Goal: Task Accomplishment & Management: Use online tool/utility

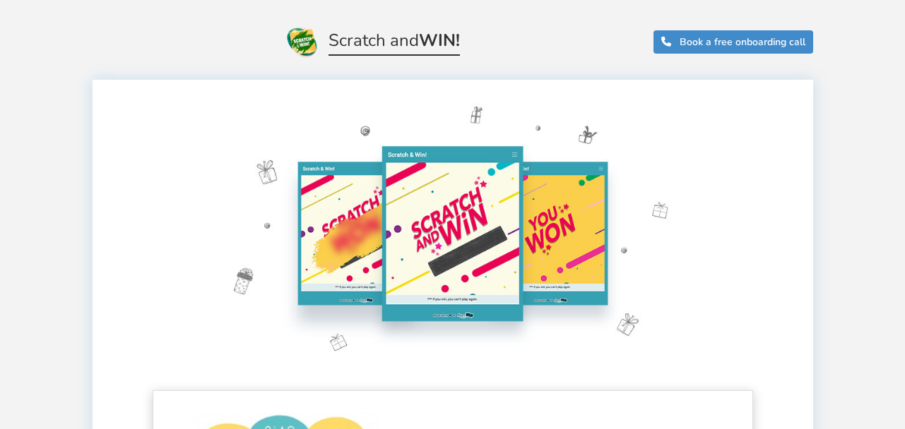
scroll to position [353, 0]
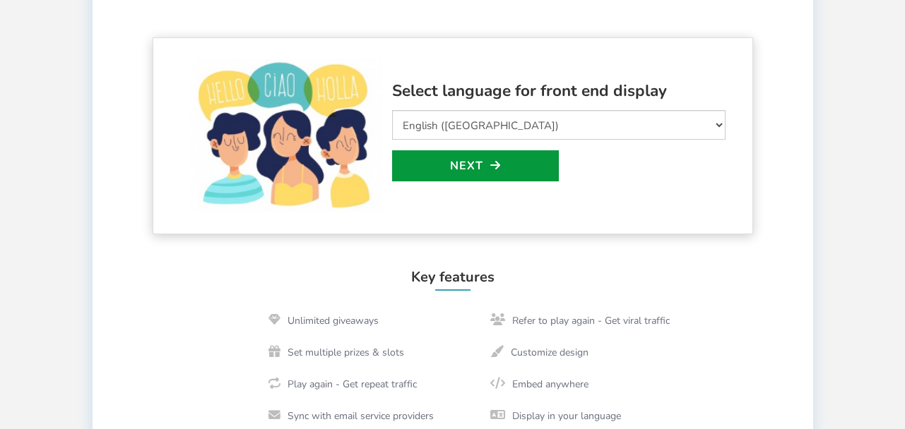
click at [475, 163] on link "Next" at bounding box center [475, 165] width 167 height 31
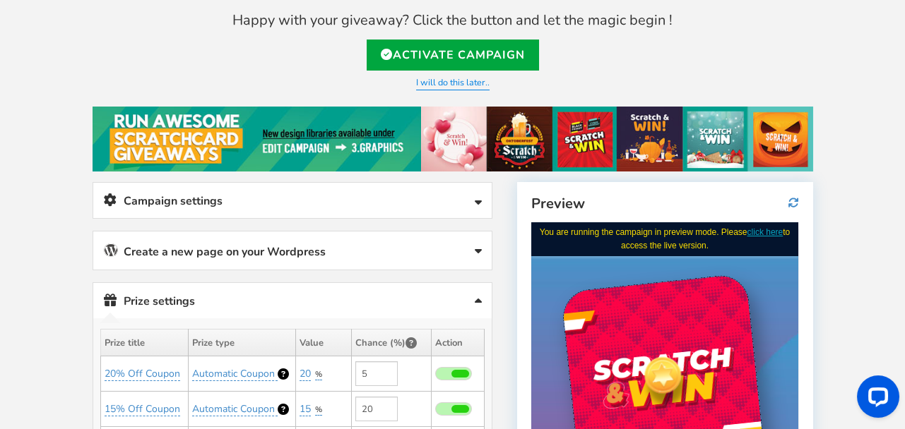
scroll to position [70, 0]
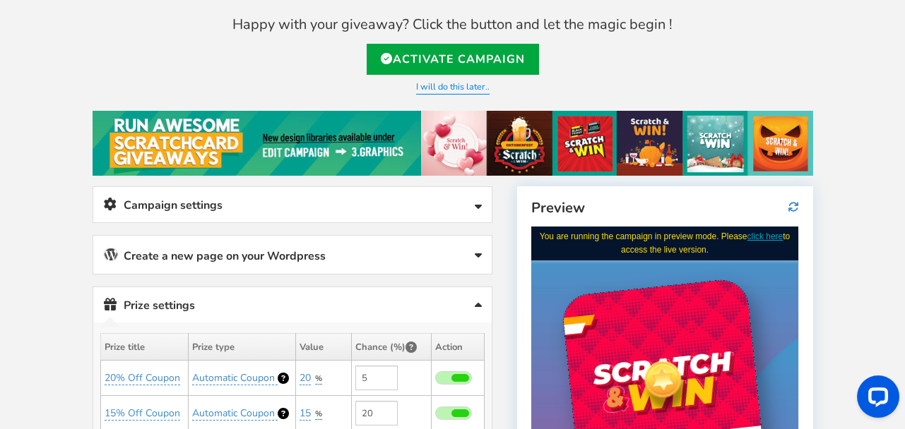
click at [296, 259] on link "Create a new page on your Wordpress" at bounding box center [292, 255] width 398 height 38
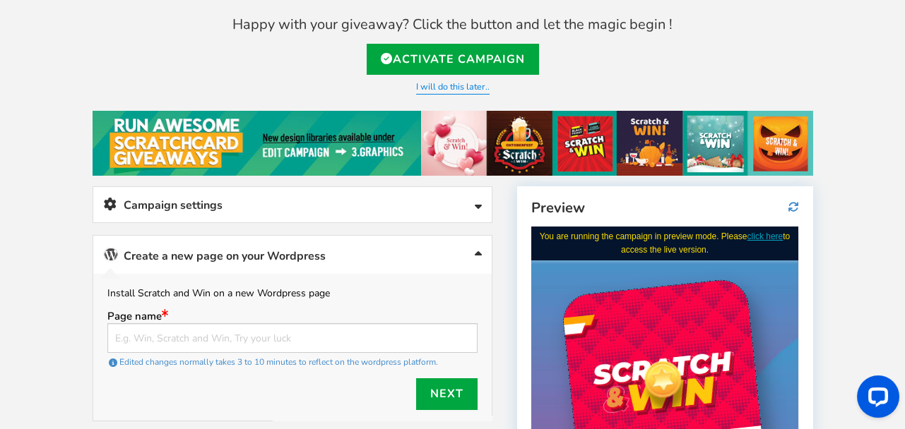
scroll to position [141, 0]
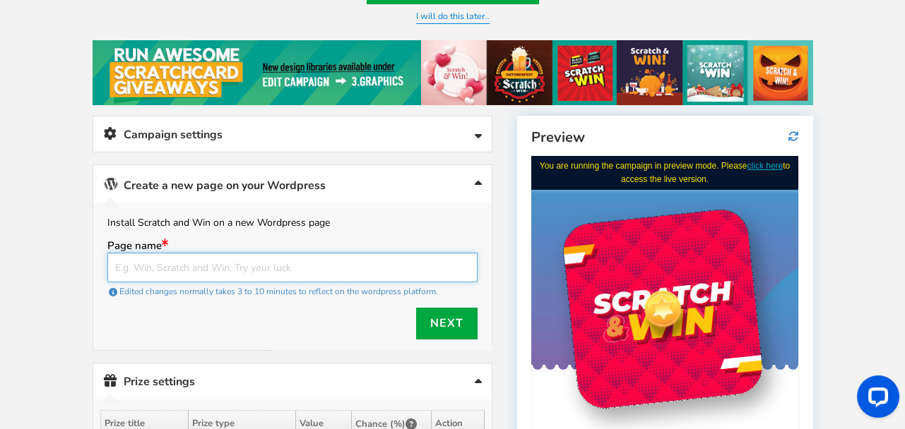
click at [148, 259] on input "text" at bounding box center [292, 268] width 370 height 30
type input "r"
type input "[DOMAIN_NAME]"
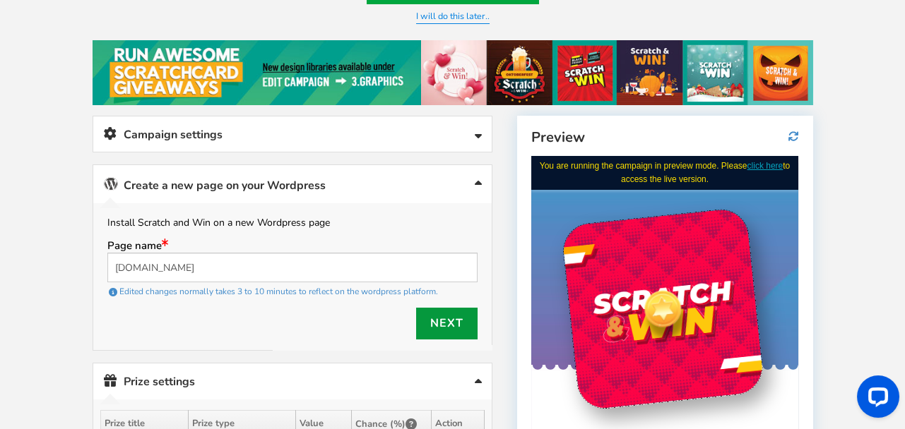
click at [429, 324] on link "Next" at bounding box center [446, 324] width 61 height 32
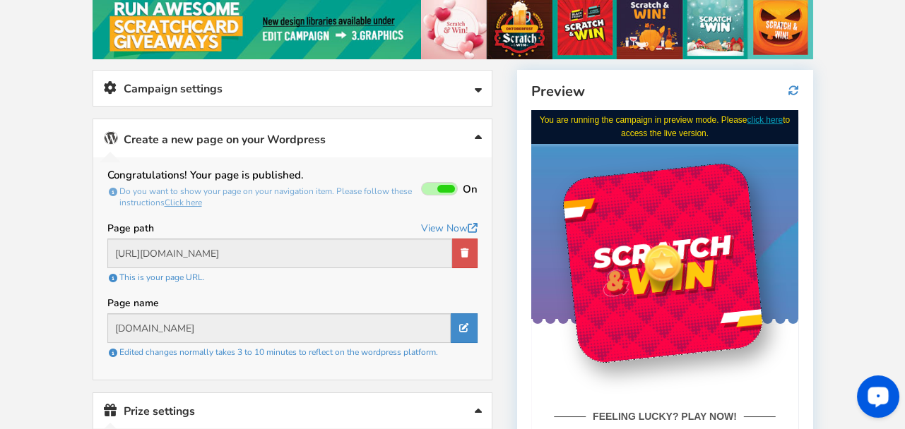
scroll to position [211, 0]
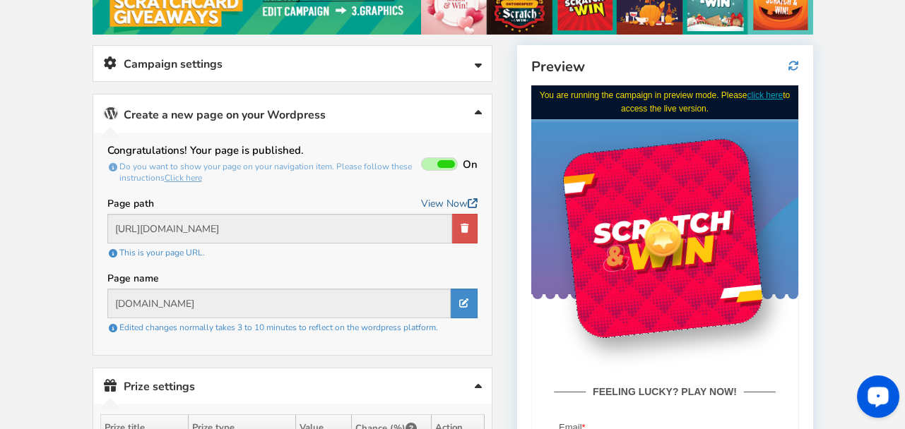
click at [442, 207] on link "View Now" at bounding box center [449, 204] width 57 height 18
click at [463, 225] on icon at bounding box center [464, 228] width 8 height 9
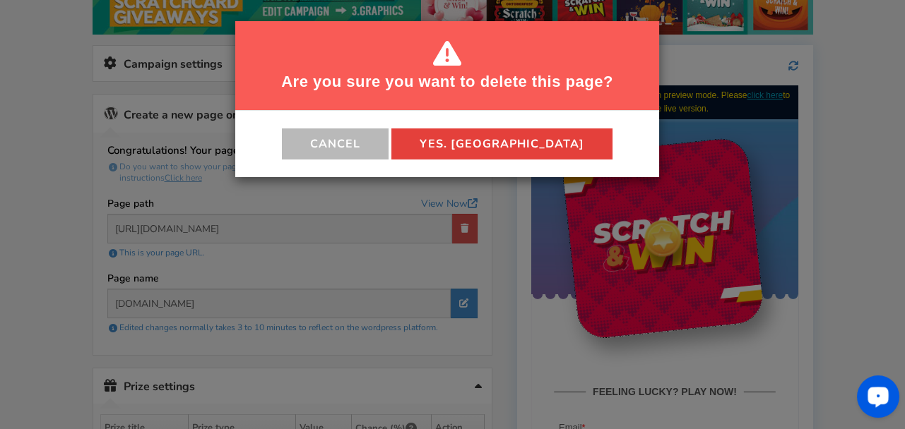
click at [515, 139] on button "Yes. [GEOGRAPHIC_DATA]" at bounding box center [501, 144] width 221 height 31
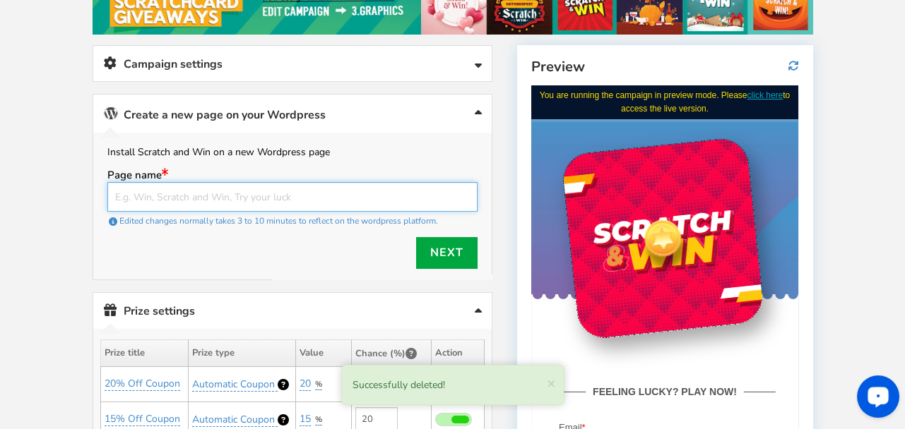
click at [183, 202] on input "text" at bounding box center [292, 197] width 370 height 30
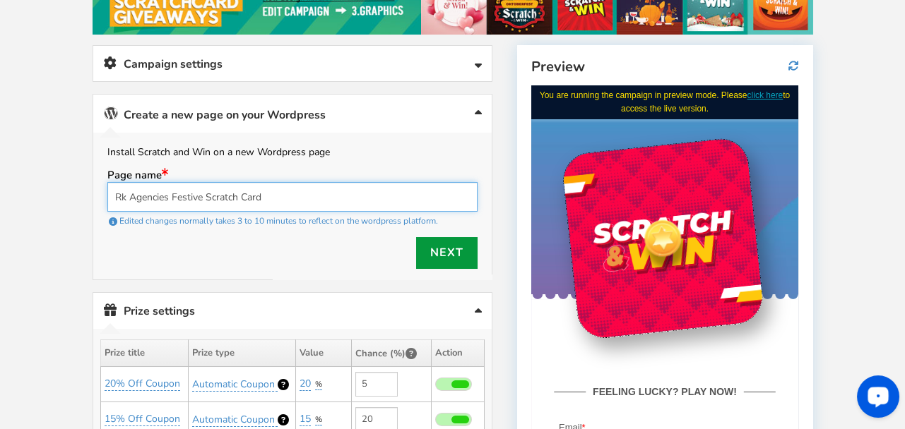
type input "Rk Agencies Festive Scratch Card"
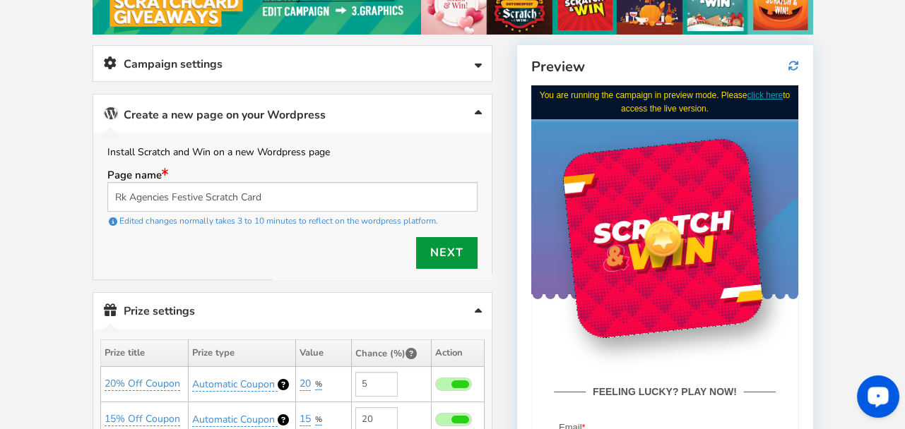
click at [439, 254] on link "Next" at bounding box center [446, 253] width 61 height 32
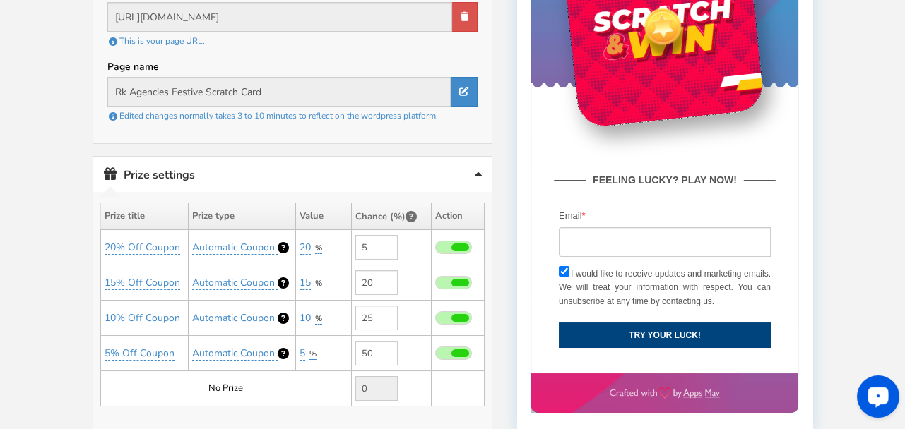
scroll to position [564, 0]
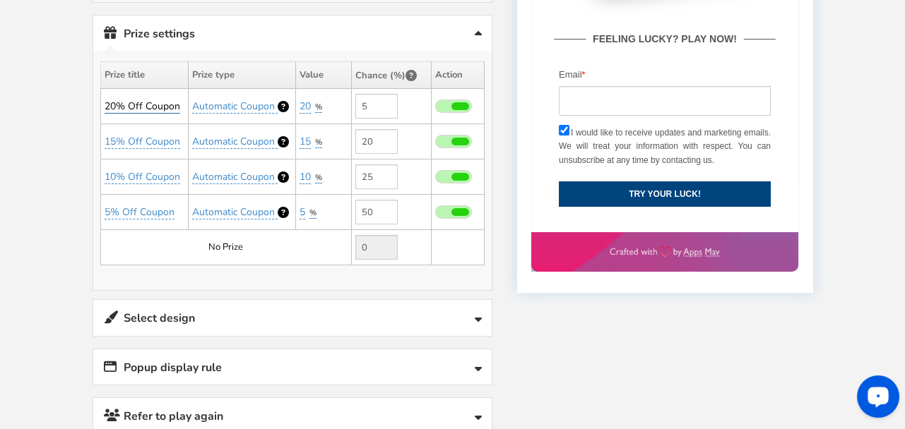
click at [163, 101] on link "20% Off Coupon" at bounding box center [143, 107] width 76 height 14
drag, startPoint x: 212, startPoint y: 140, endPoint x: 22, endPoint y: 141, distance: 190.0
click at [22, 141] on div "Welcome to Scratch and WIN! Select language for front end display Select Langua…" at bounding box center [452, 92] width 905 height 1197
click at [136, 100] on link "20% Off Coupon" at bounding box center [143, 107] width 76 height 14
drag, startPoint x: 126, startPoint y: 129, endPoint x: 57, endPoint y: 112, distance: 71.1
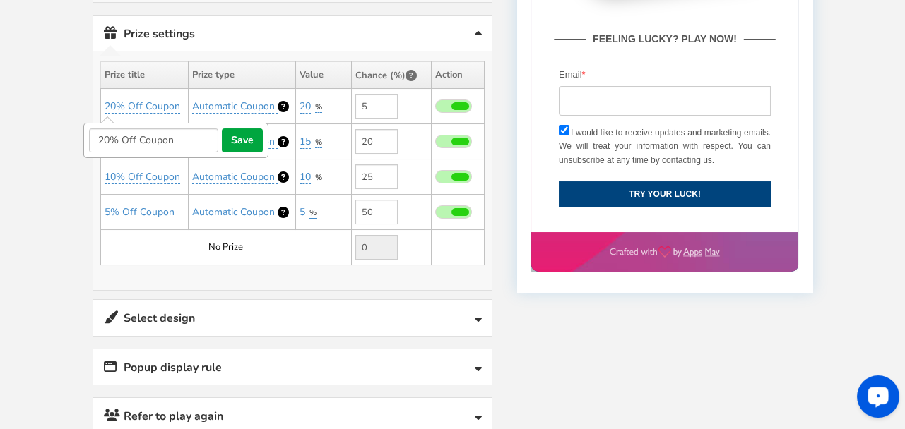
click at [56, 116] on div "Welcome to Scratch and WIN! Select language for front end display Select Langua…" at bounding box center [452, 92] width 905 height 1197
click at [158, 107] on link "20% Off Coupon" at bounding box center [143, 107] width 76 height 14
drag, startPoint x: 180, startPoint y: 133, endPoint x: 99, endPoint y: 136, distance: 81.3
click at [99, 136] on input "20% Off Coupon" at bounding box center [153, 141] width 129 height 24
type input "Water Bottle"
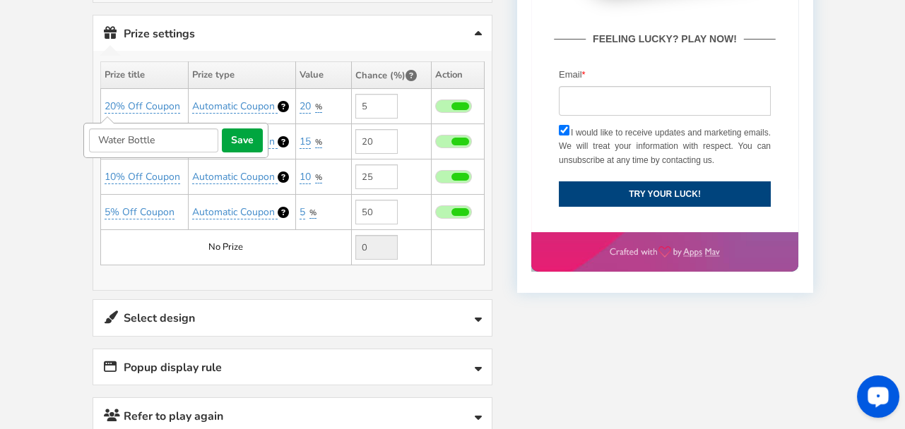
click at [240, 143] on button "save" at bounding box center [242, 141] width 41 height 24
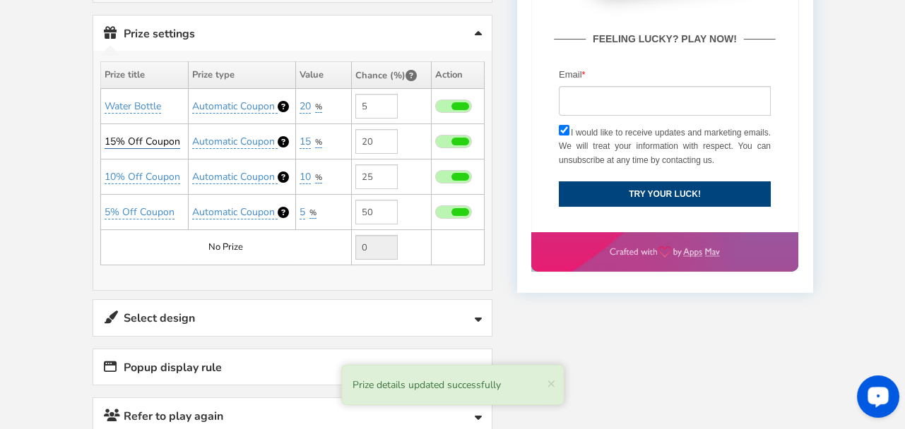
click at [142, 138] on link "15% Off Coupon" at bounding box center [143, 142] width 76 height 14
drag, startPoint x: 181, startPoint y: 172, endPoint x: 81, endPoint y: 165, distance: 100.5
click at [81, 165] on div "Welcome to Scratch and WIN! Select language for front end display Select Langua…" at bounding box center [452, 92] width 777 height 1197
click at [141, 141] on link "15% Off Coupon" at bounding box center [143, 142] width 76 height 14
drag, startPoint x: 191, startPoint y: 166, endPoint x: 100, endPoint y: 168, distance: 90.4
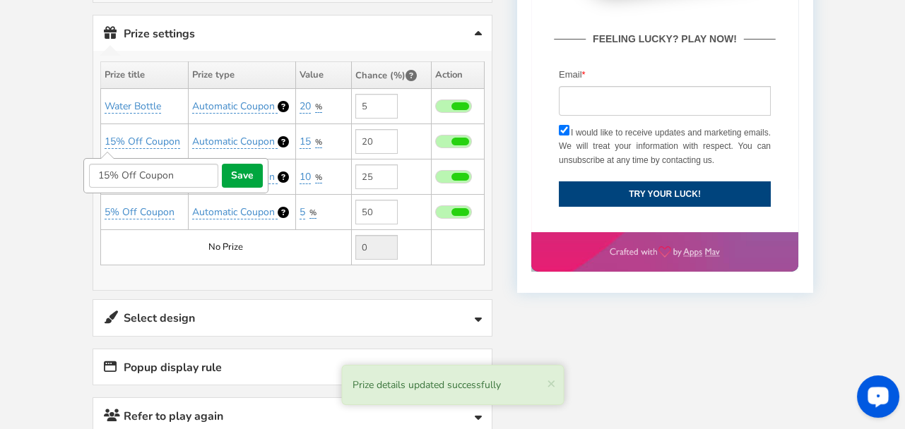
click at [100, 168] on input "15% Off Coupon" at bounding box center [153, 176] width 129 height 24
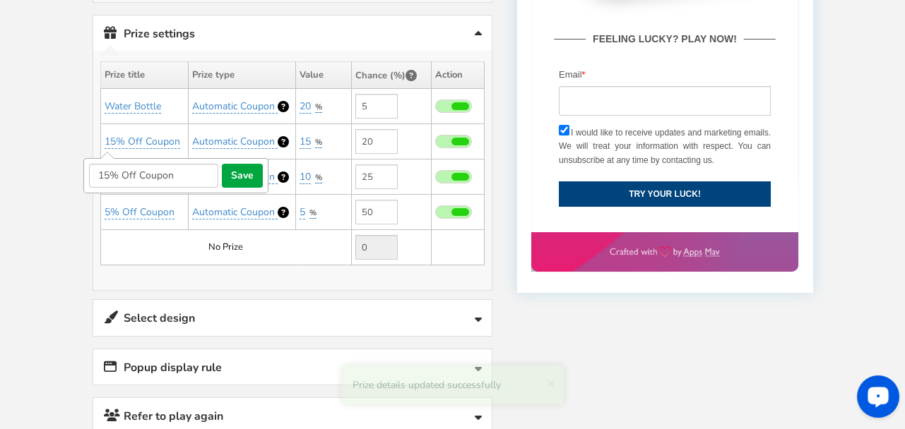
type input "1"
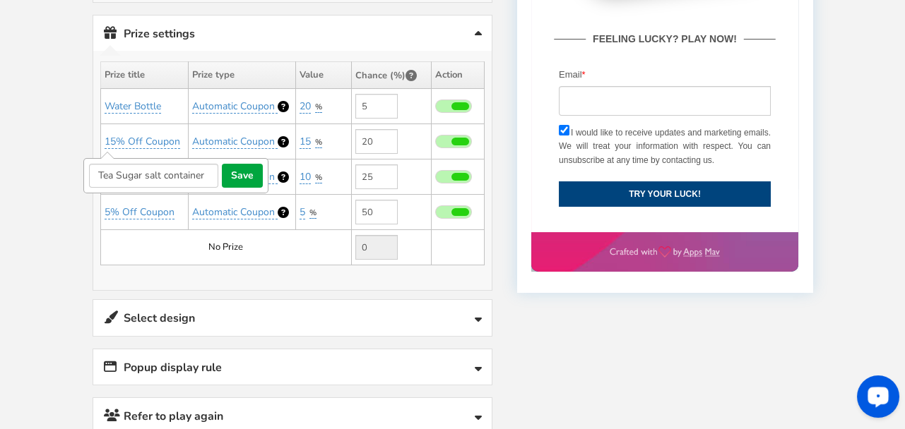
type input "Tea Sugar salt container"
click at [249, 170] on button "save" at bounding box center [242, 176] width 41 height 24
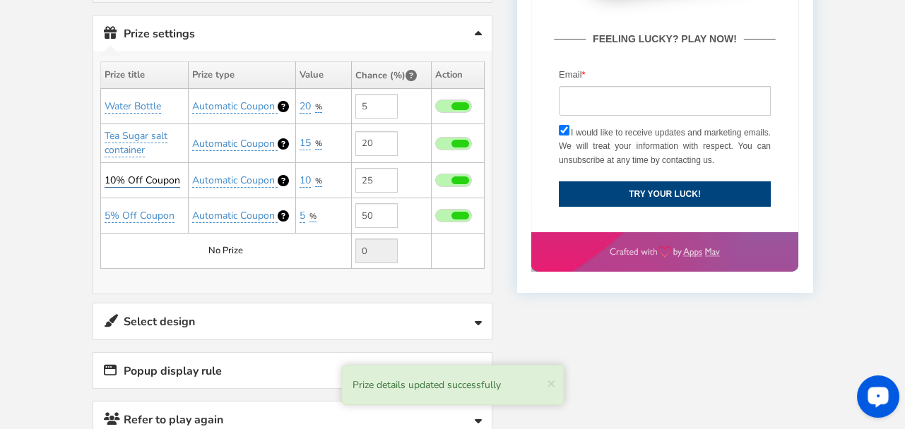
click at [148, 179] on link "10% Off Coupon" at bounding box center [143, 181] width 76 height 14
drag, startPoint x: 180, startPoint y: 215, endPoint x: 103, endPoint y: 196, distance: 79.3
click at [103, 197] on form "10% Off Coupon save cancel" at bounding box center [175, 214] width 185 height 35
type input "1"
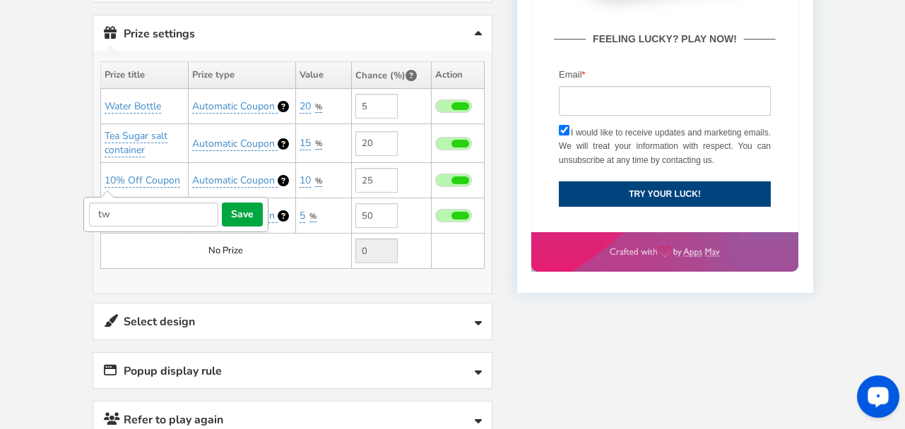
type input "t"
type input "Two Burner"
click at [251, 204] on button "save" at bounding box center [242, 215] width 41 height 24
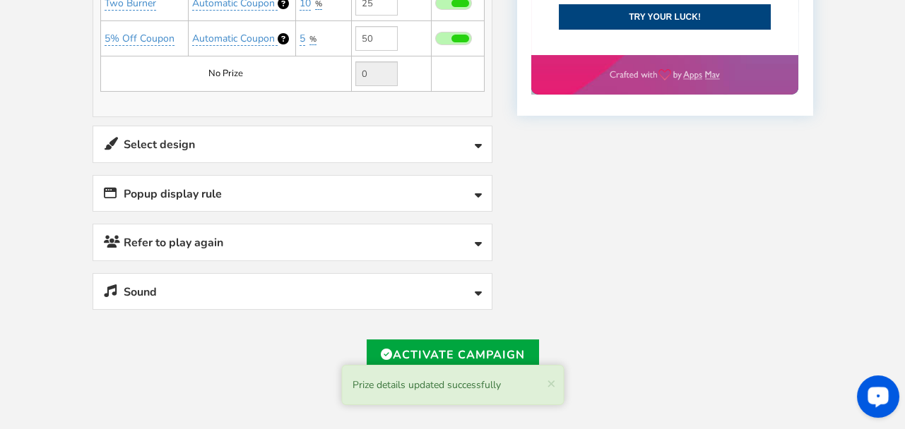
scroll to position [776, 0]
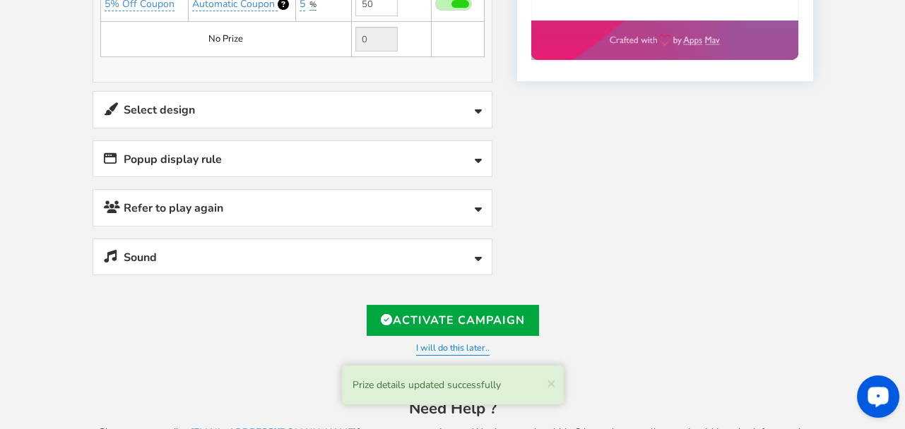
click at [168, 94] on link "Select design" at bounding box center [292, 110] width 398 height 36
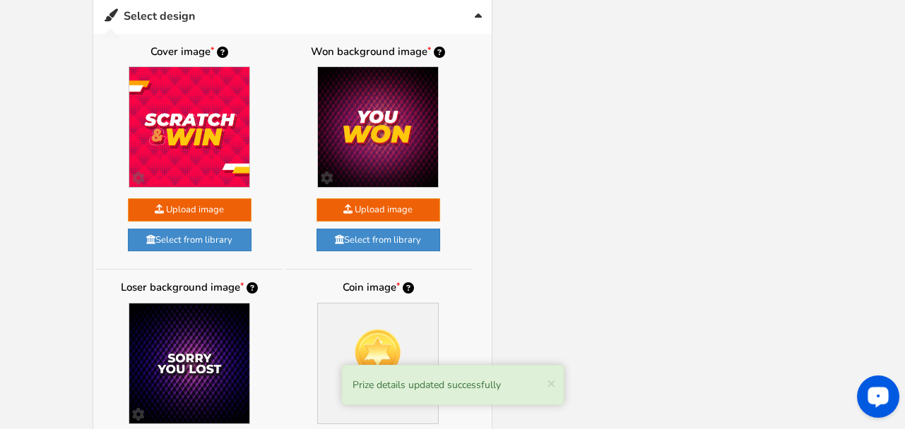
scroll to position [847, 0]
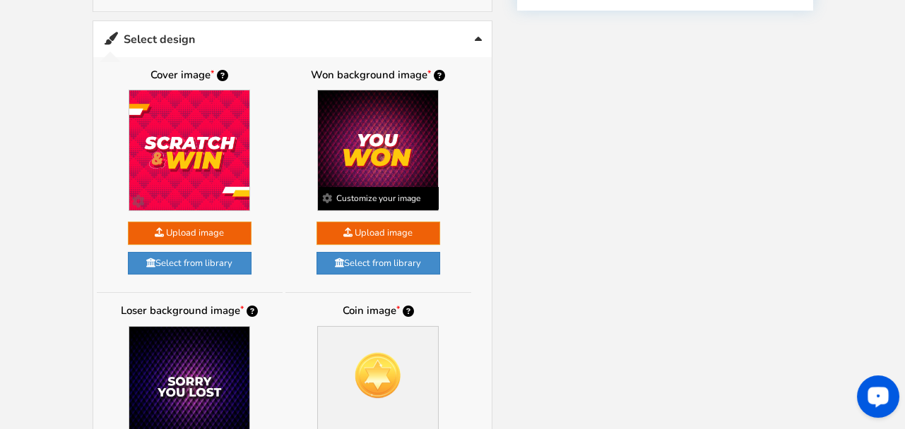
click at [378, 158] on img at bounding box center [378, 150] width 120 height 120
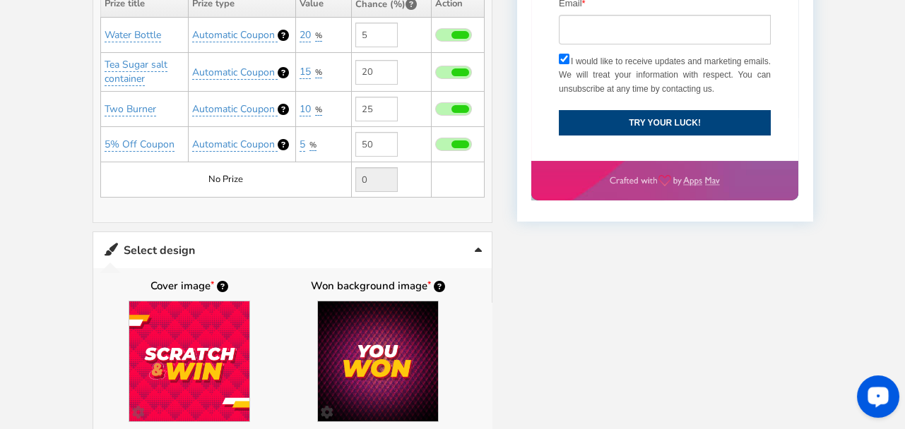
scroll to position [635, 0]
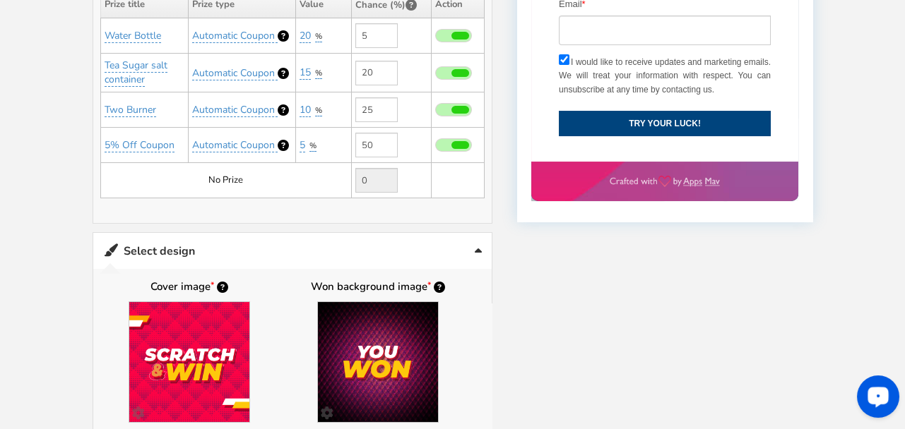
click at [471, 248] on link "Select design" at bounding box center [292, 251] width 398 height 36
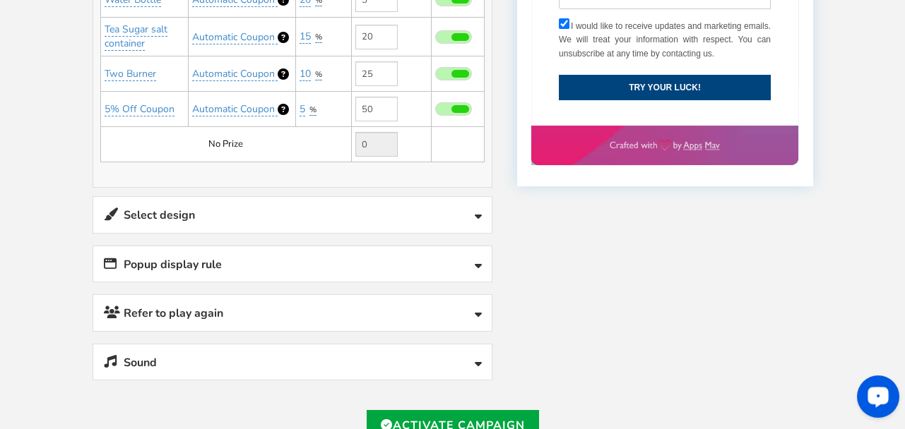
scroll to position [706, 0]
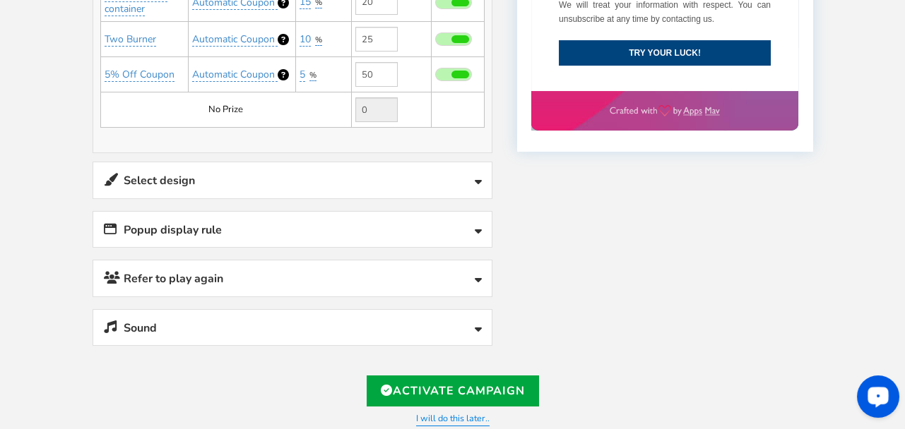
click at [196, 223] on link "Popup display rule" at bounding box center [292, 230] width 398 height 36
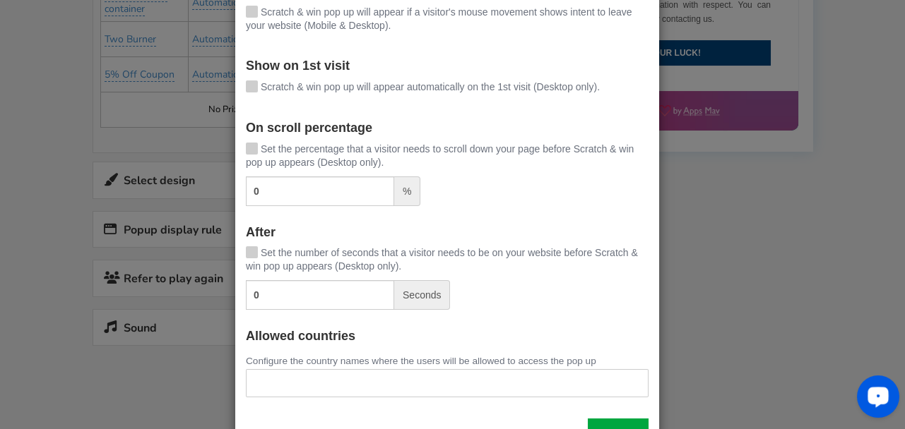
scroll to position [141, 0]
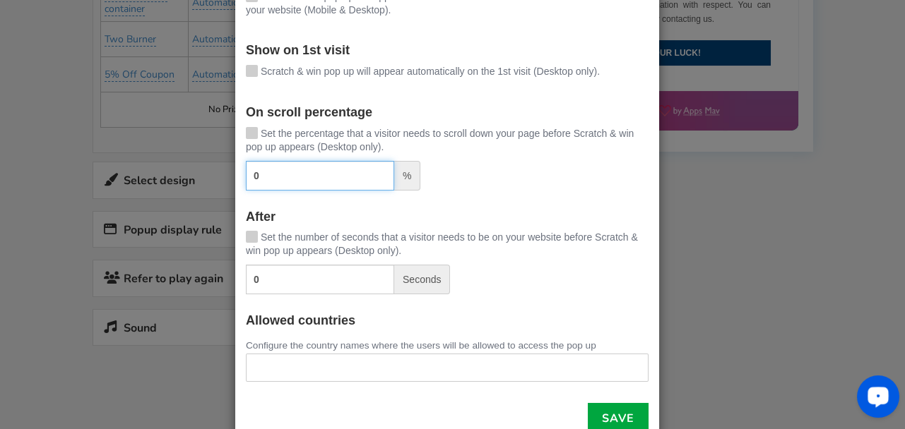
click at [303, 179] on input "0" at bounding box center [320, 176] width 148 height 30
click at [307, 177] on input "0" at bounding box center [320, 176] width 148 height 30
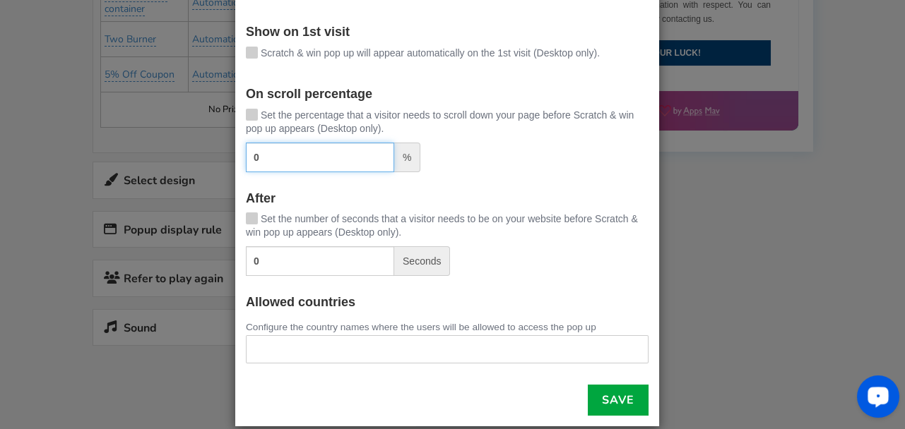
scroll to position [177, 0]
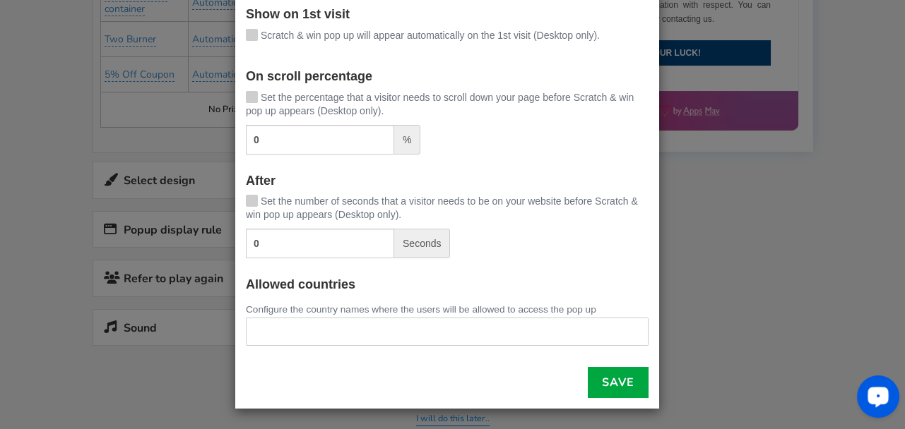
click at [328, 295] on div "Allowed countries Configure the country names where the users will be allowed t…" at bounding box center [447, 312] width 403 height 68
click at [238, 308] on div "Automatically show the pop up: On exit intent [PERSON_NAME] & win pop up will a…" at bounding box center [447, 147] width 424 height 523
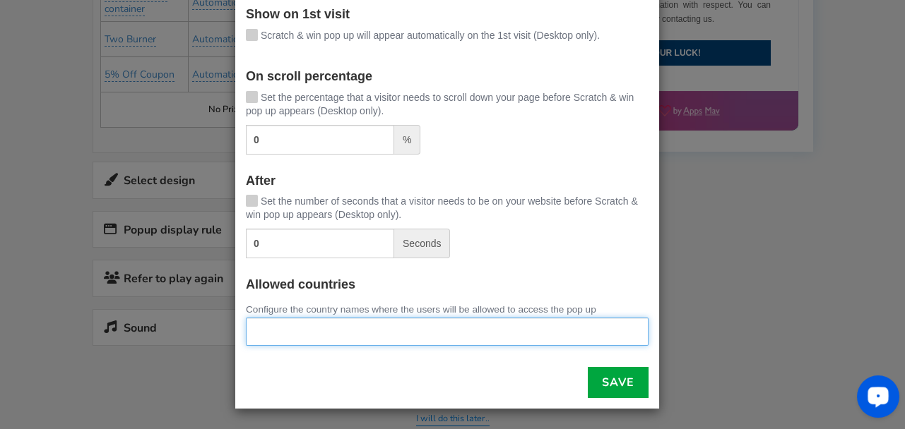
drag, startPoint x: 261, startPoint y: 333, endPoint x: 265, endPoint y: 327, distance: 7.6
click at [265, 327] on ul at bounding box center [446, 330] width 401 height 22
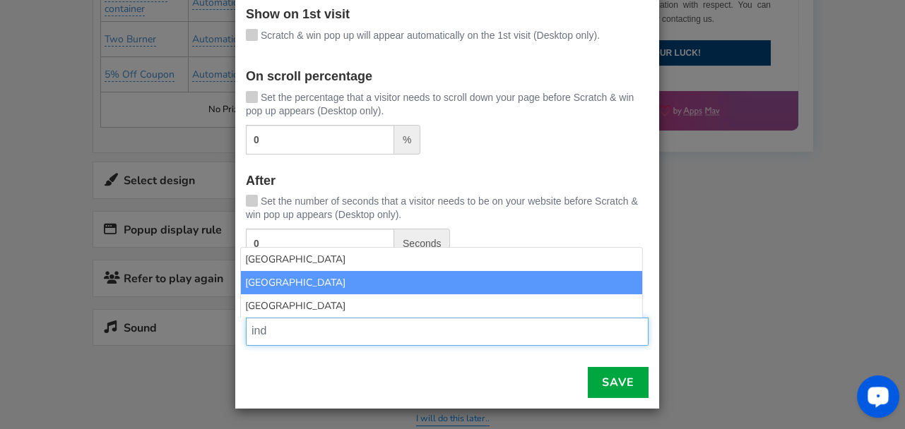
type input "ind"
select select "IN"
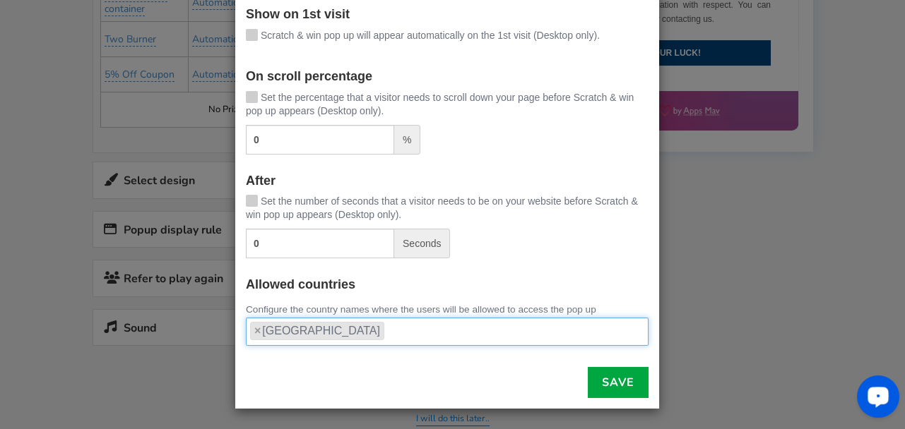
scroll to position [1166, 0]
click at [594, 386] on link "Save" at bounding box center [618, 382] width 61 height 31
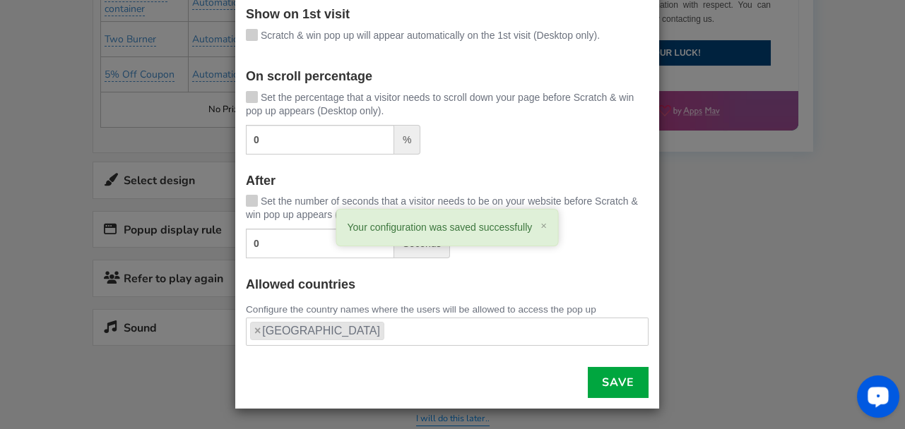
click at [170, 367] on div "× Pop up display rules Automatically show the pop up: On exit intent [PERSON_NA…" at bounding box center [452, 214] width 905 height 429
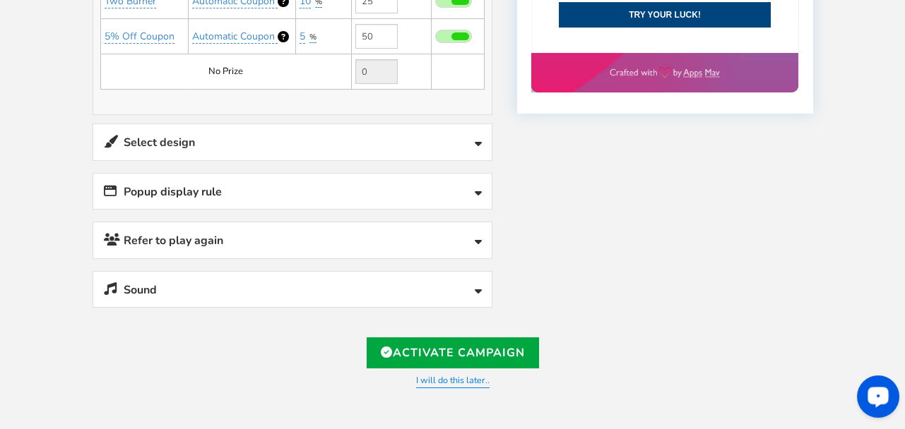
scroll to position [776, 0]
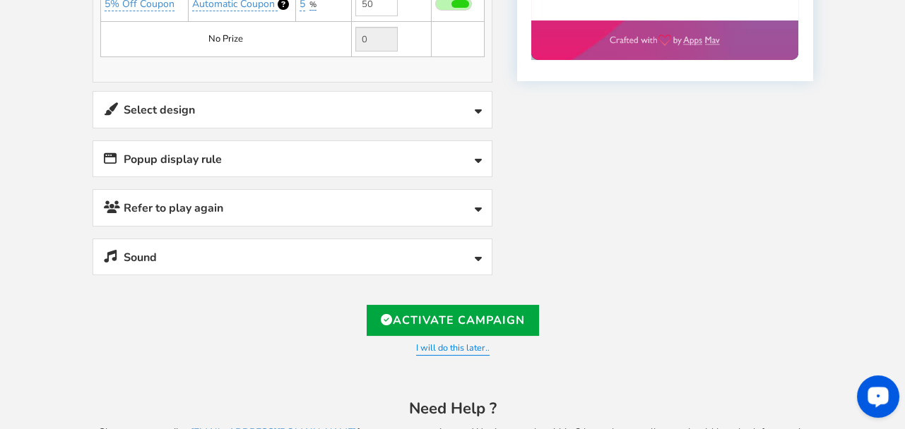
click at [169, 246] on link "Sound" at bounding box center [292, 257] width 398 height 36
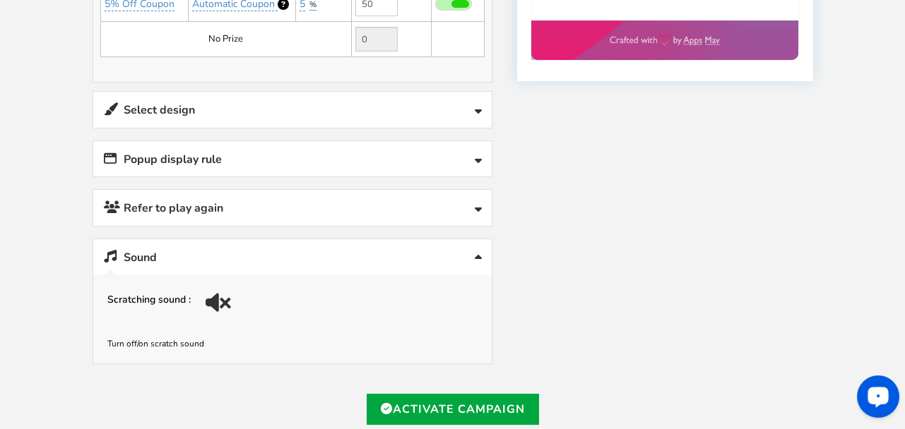
click at [218, 298] on div at bounding box center [220, 308] width 20 height 20
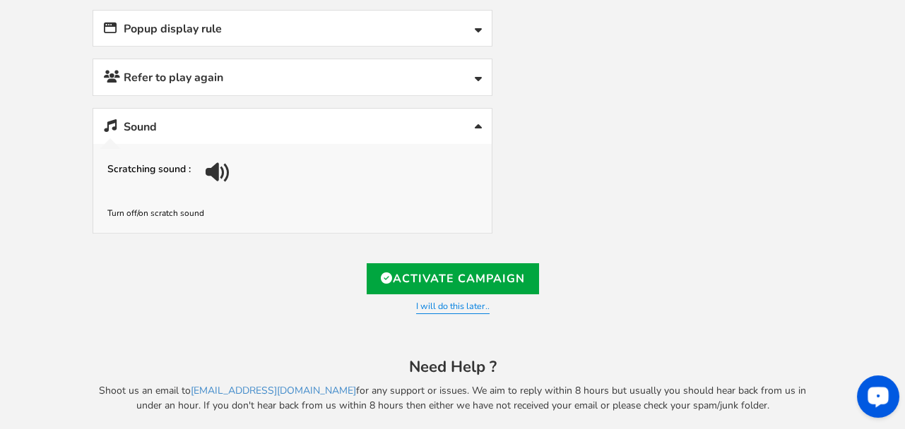
scroll to position [913, 0]
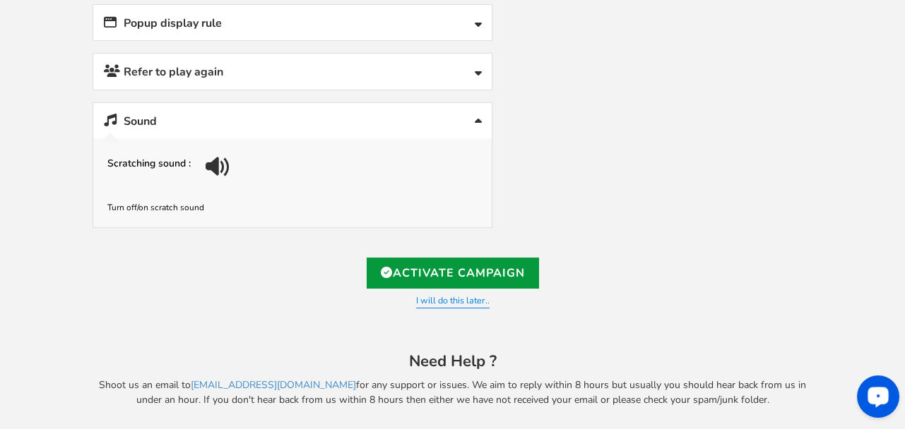
click at [424, 261] on link "Activate Campaign" at bounding box center [453, 273] width 172 height 31
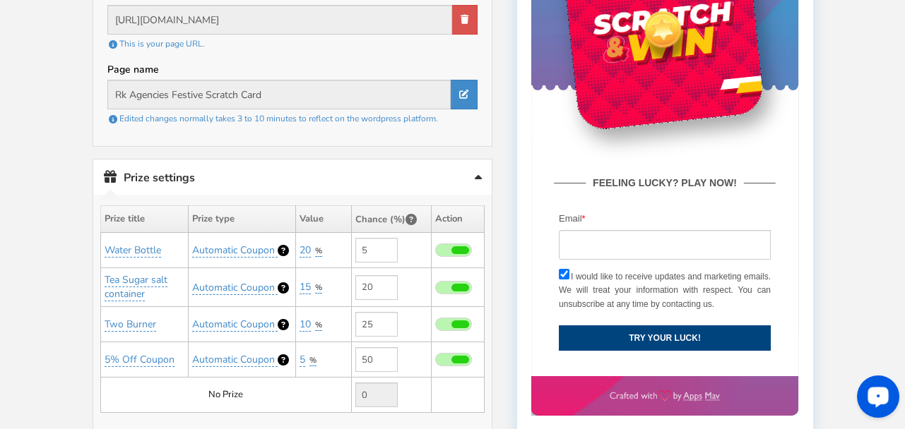
scroll to position [418, 0]
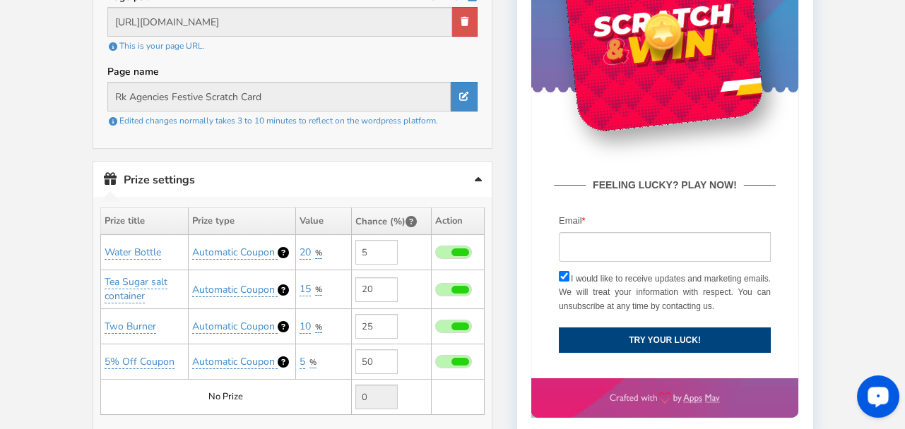
click at [475, 172] on link "Prize settings No prize added!" at bounding box center [292, 180] width 398 height 36
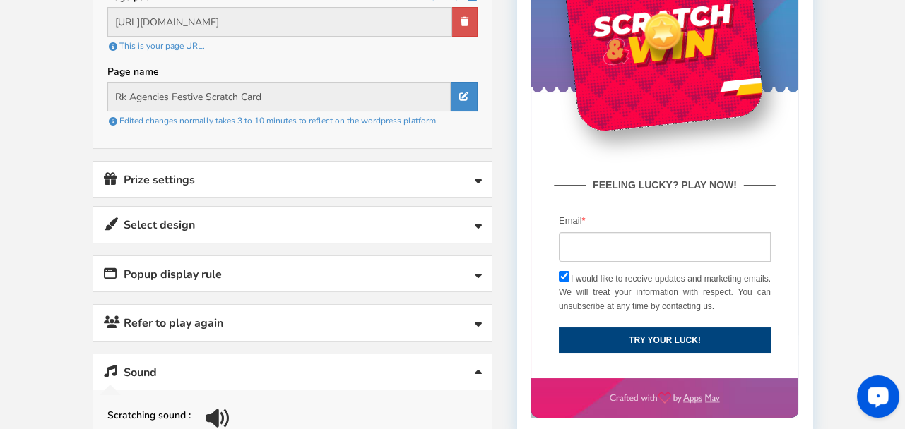
click at [475, 177] on icon at bounding box center [478, 182] width 7 height 11
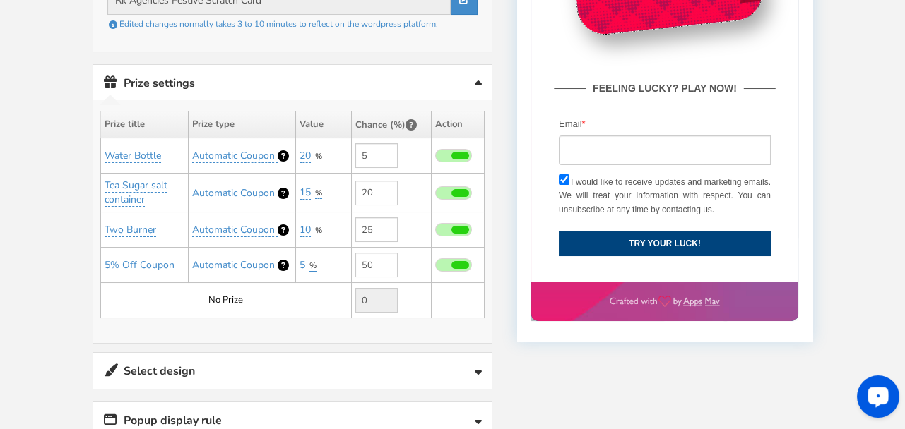
scroll to position [559, 0]
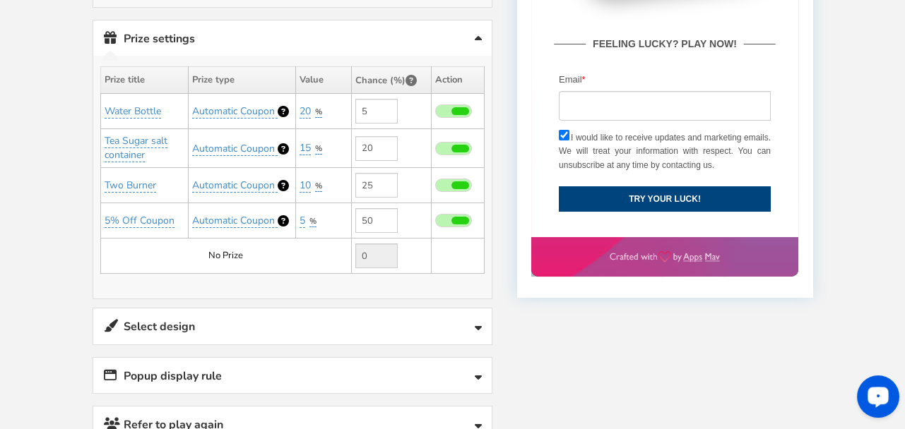
type input "[URL][DOMAIN_NAME]"
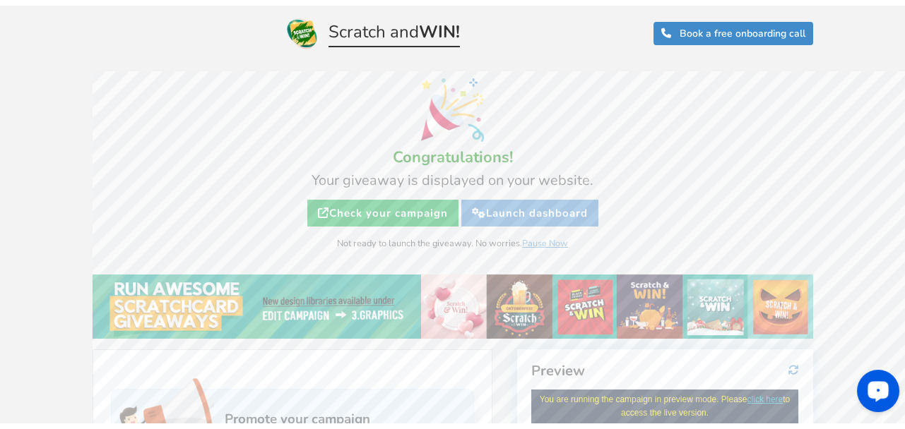
scroll to position [0, 0]
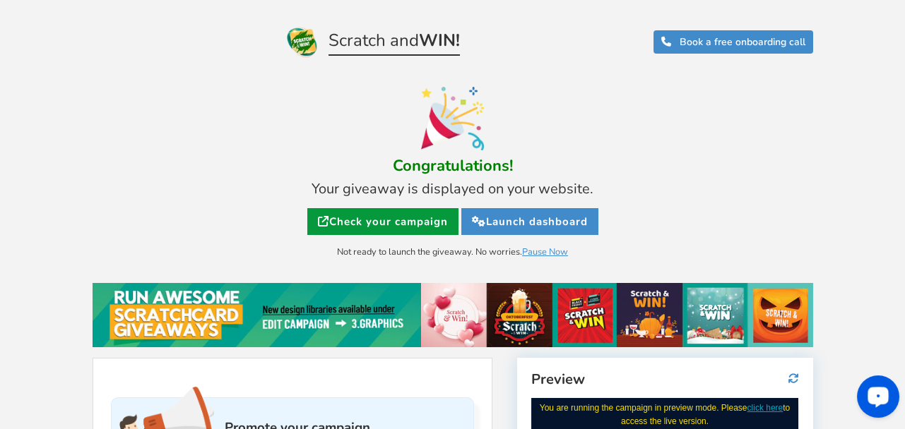
click at [362, 219] on link "Check your campaign" at bounding box center [382, 221] width 151 height 27
